Goal: Task Accomplishment & Management: Manage account settings

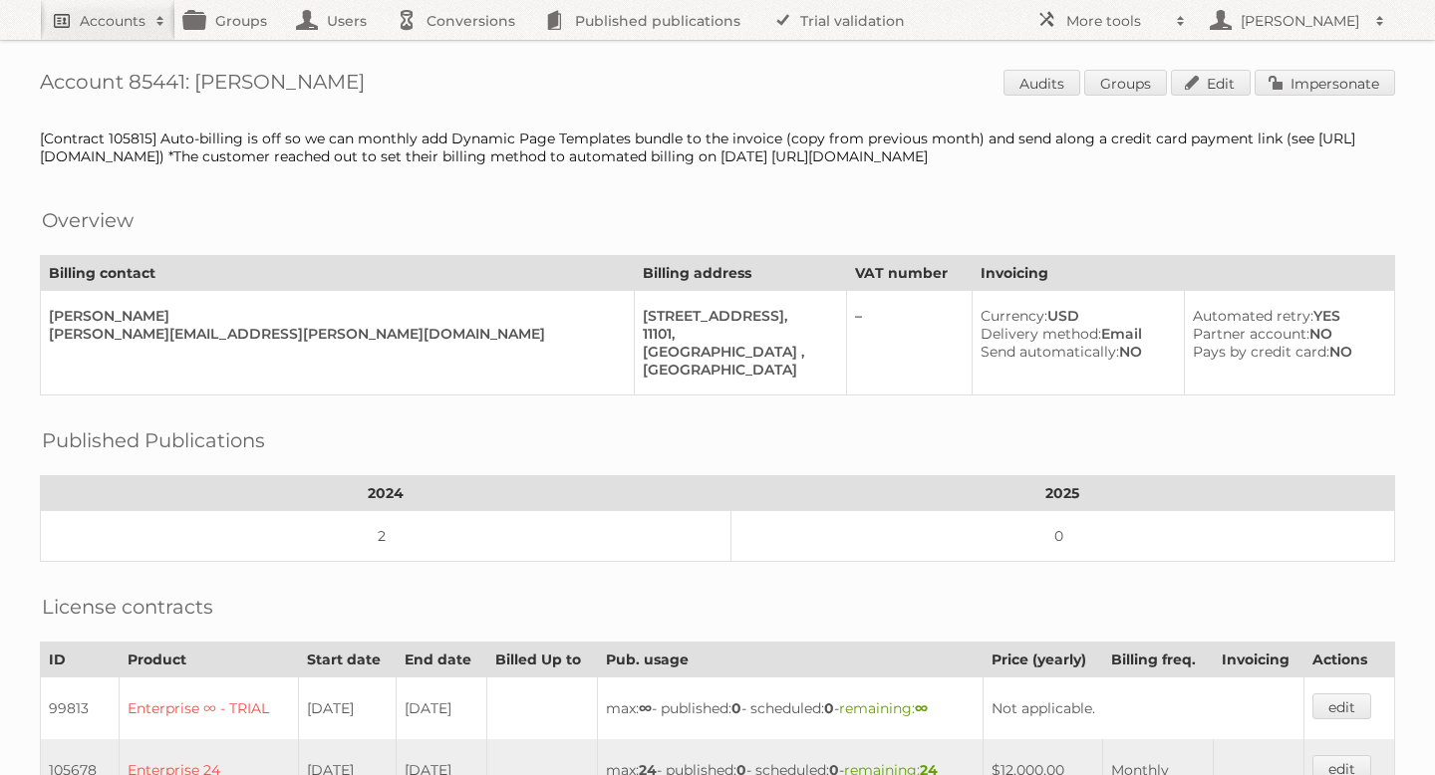
click at [125, 21] on h2 "Accounts" at bounding box center [113, 21] width 66 height 20
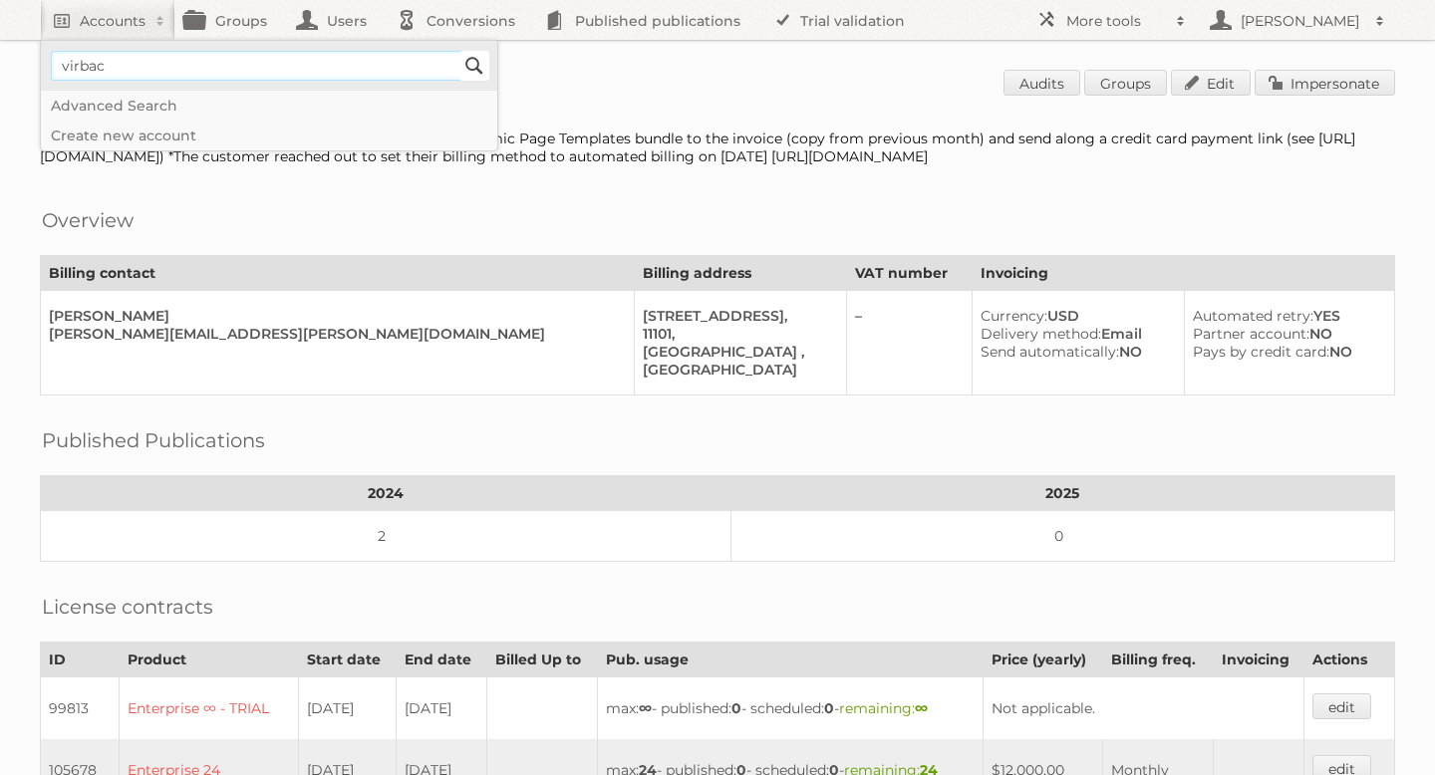
type input"] "virbac"
click at [477, 67] on input "Search" at bounding box center [474, 66] width 30 height 30
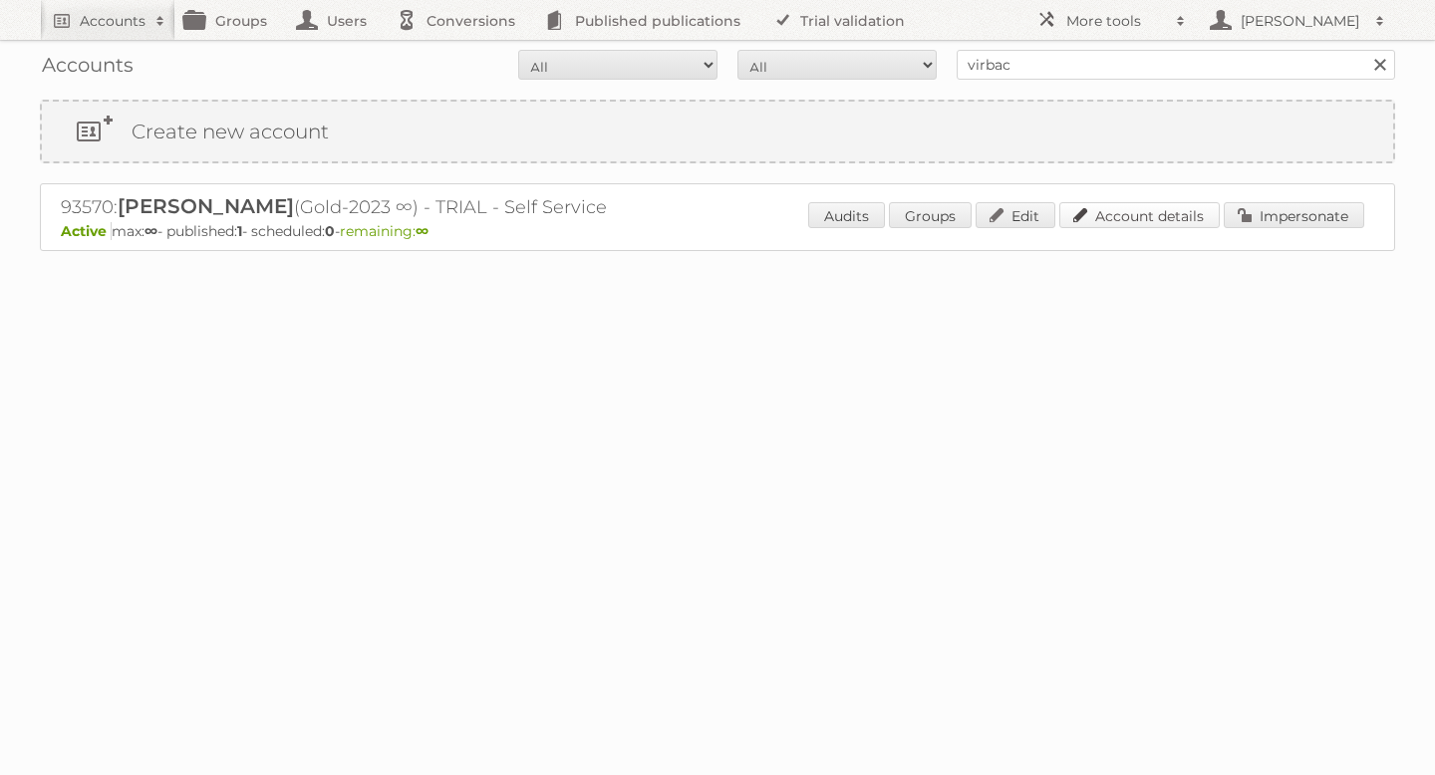
click at [1132, 204] on link "Account details" at bounding box center [1139, 215] width 160 height 26
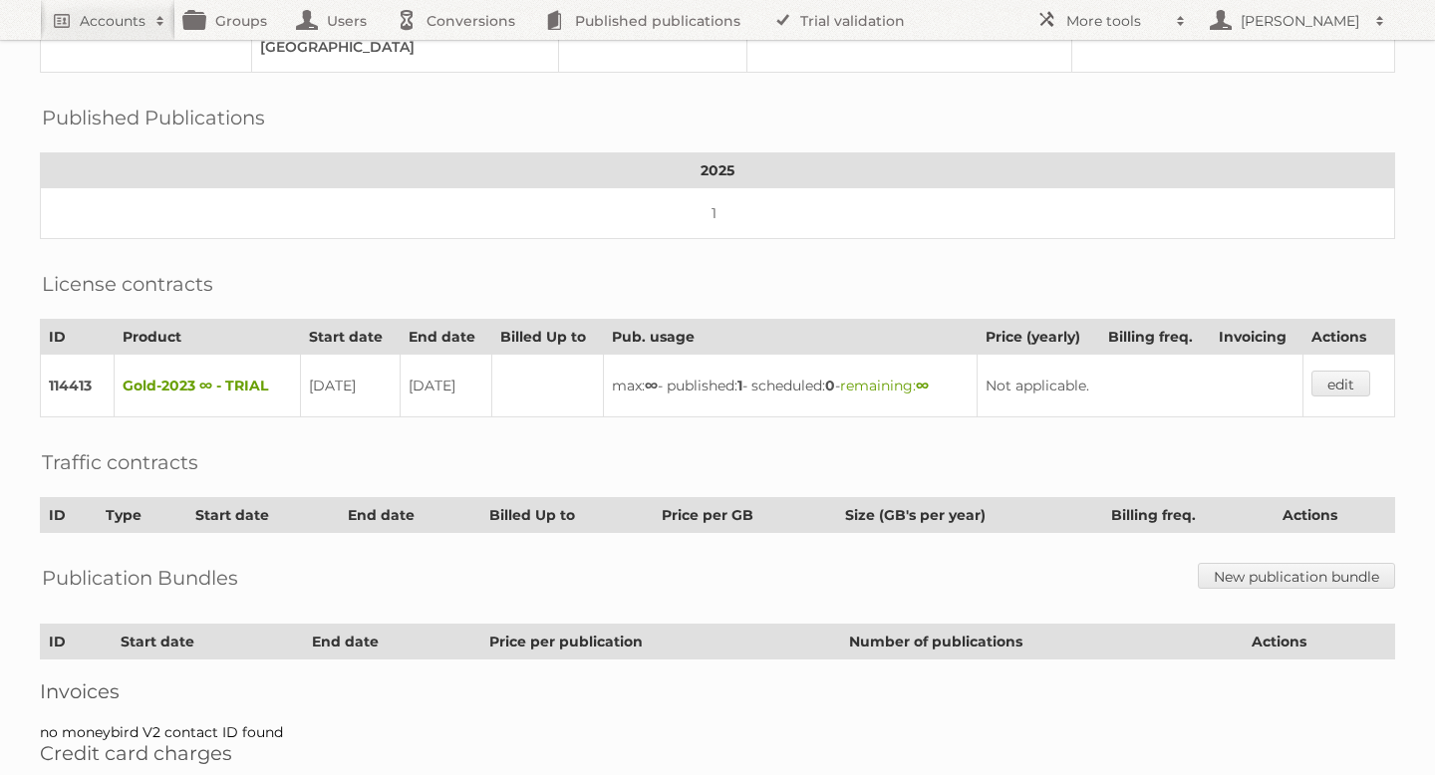
scroll to position [322, 0]
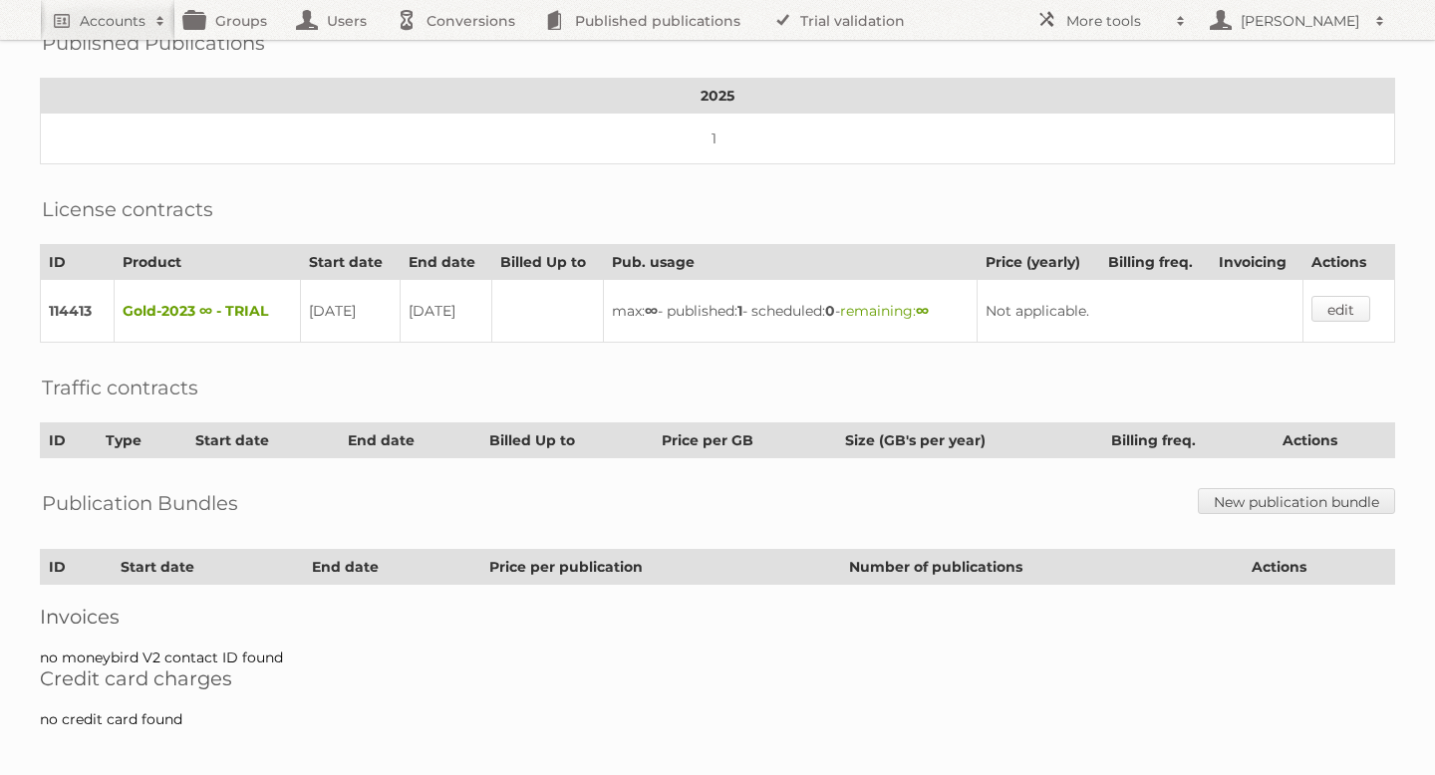
click at [1351, 299] on link "edit" at bounding box center [1340, 309] width 59 height 26
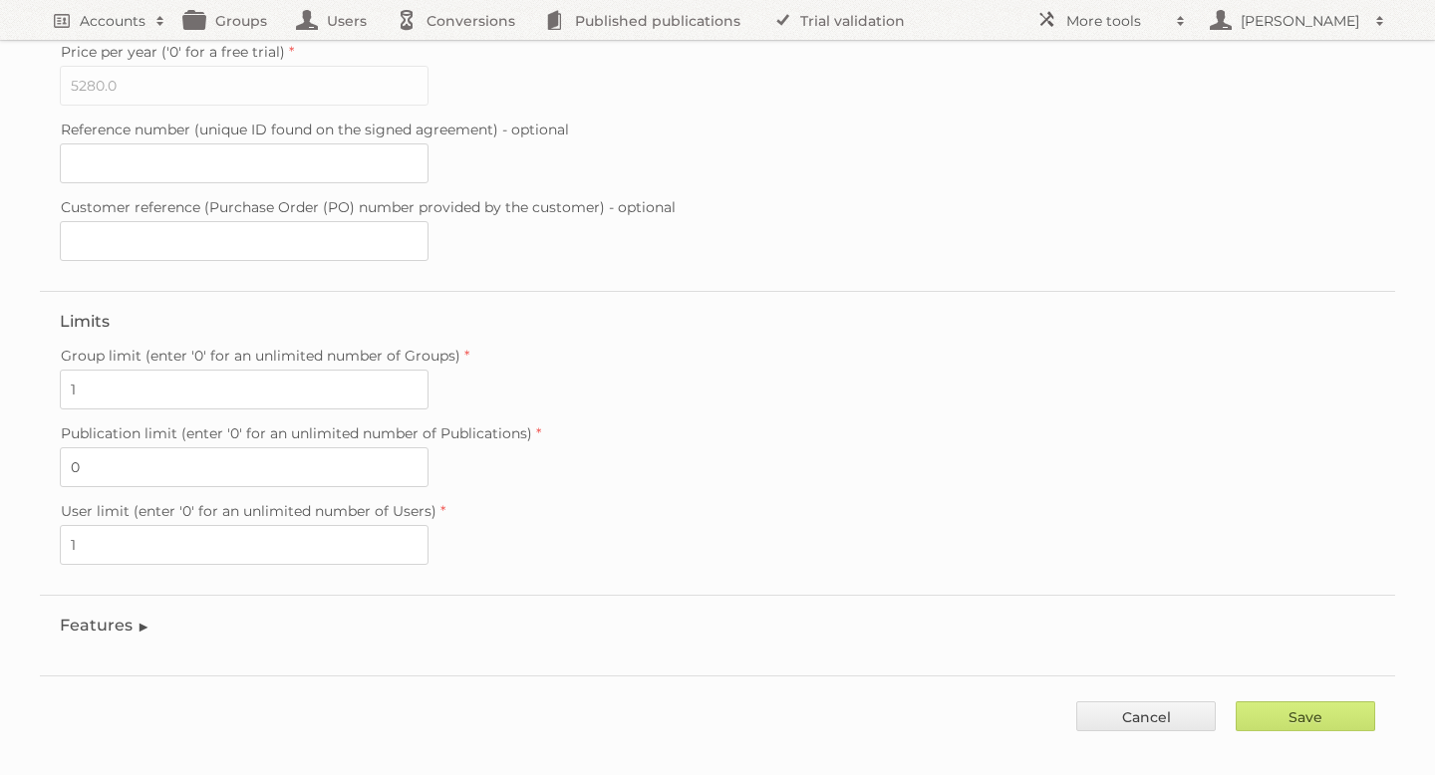
scroll to position [537, 0]
click at [77, 615] on legend "Features" at bounding box center [105, 624] width 91 height 19
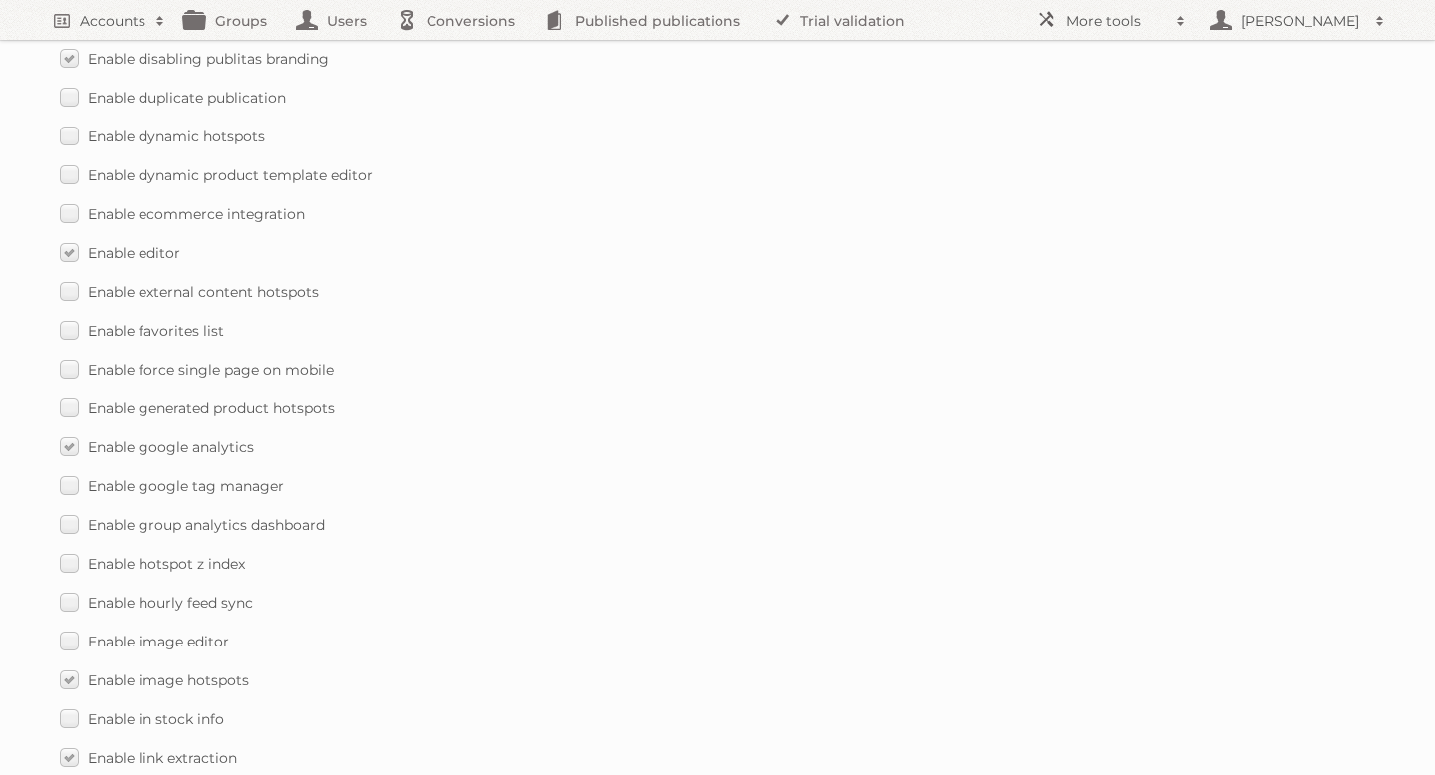
scroll to position [0, 0]
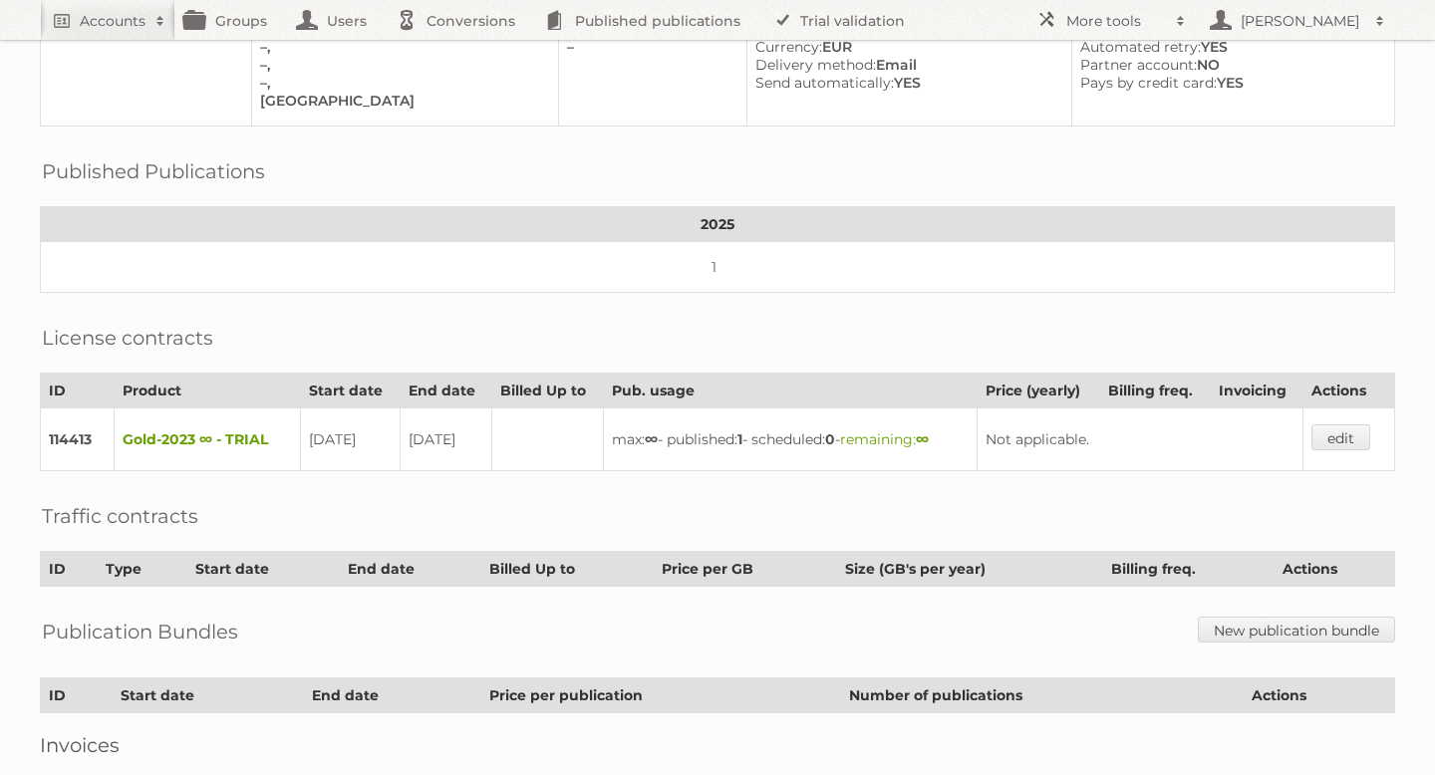
scroll to position [190, 0]
